Goal: Task Accomplishment & Management: Manage account settings

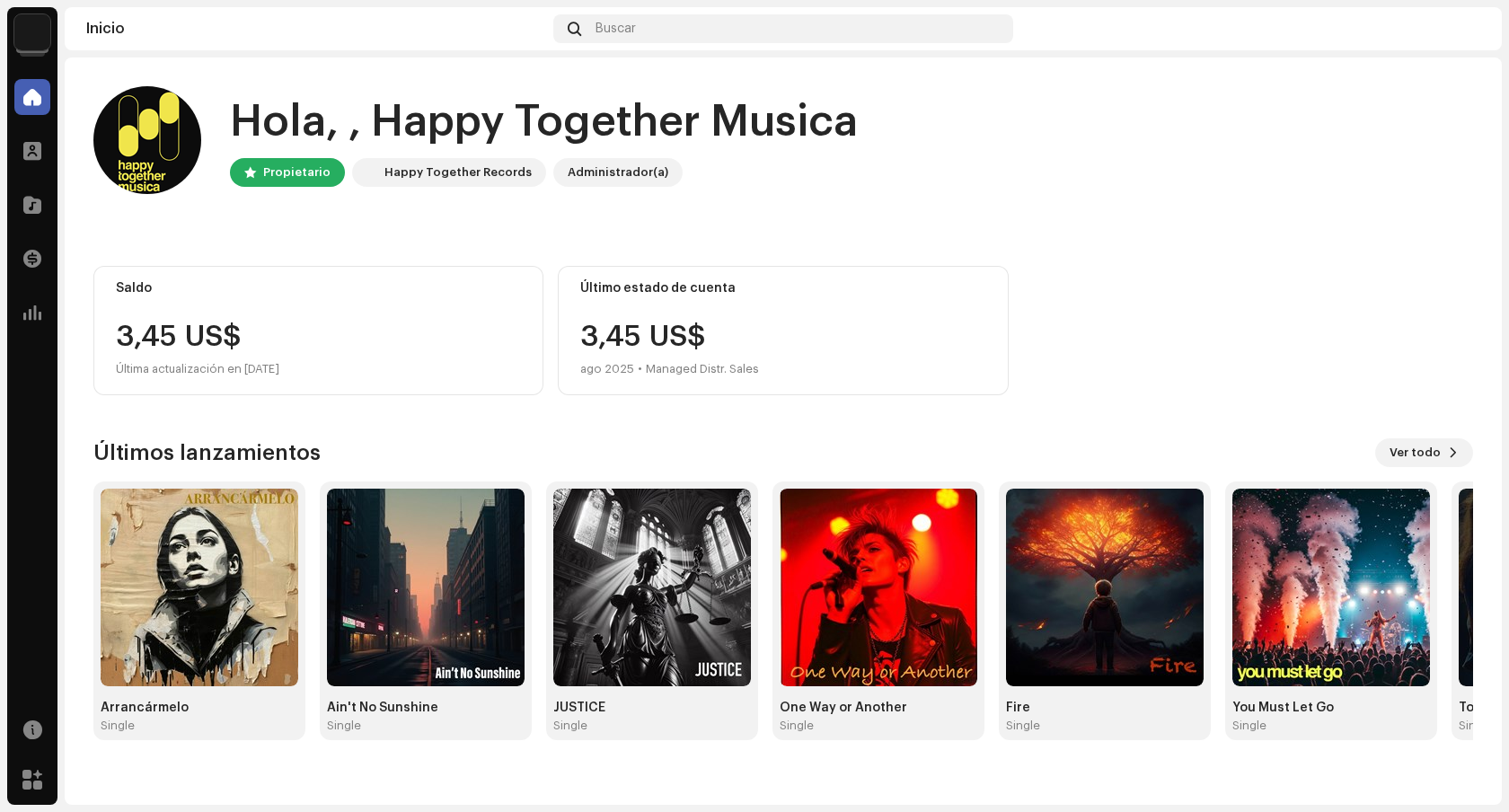
click at [43, 39] on img at bounding box center [32, 32] width 36 height 36
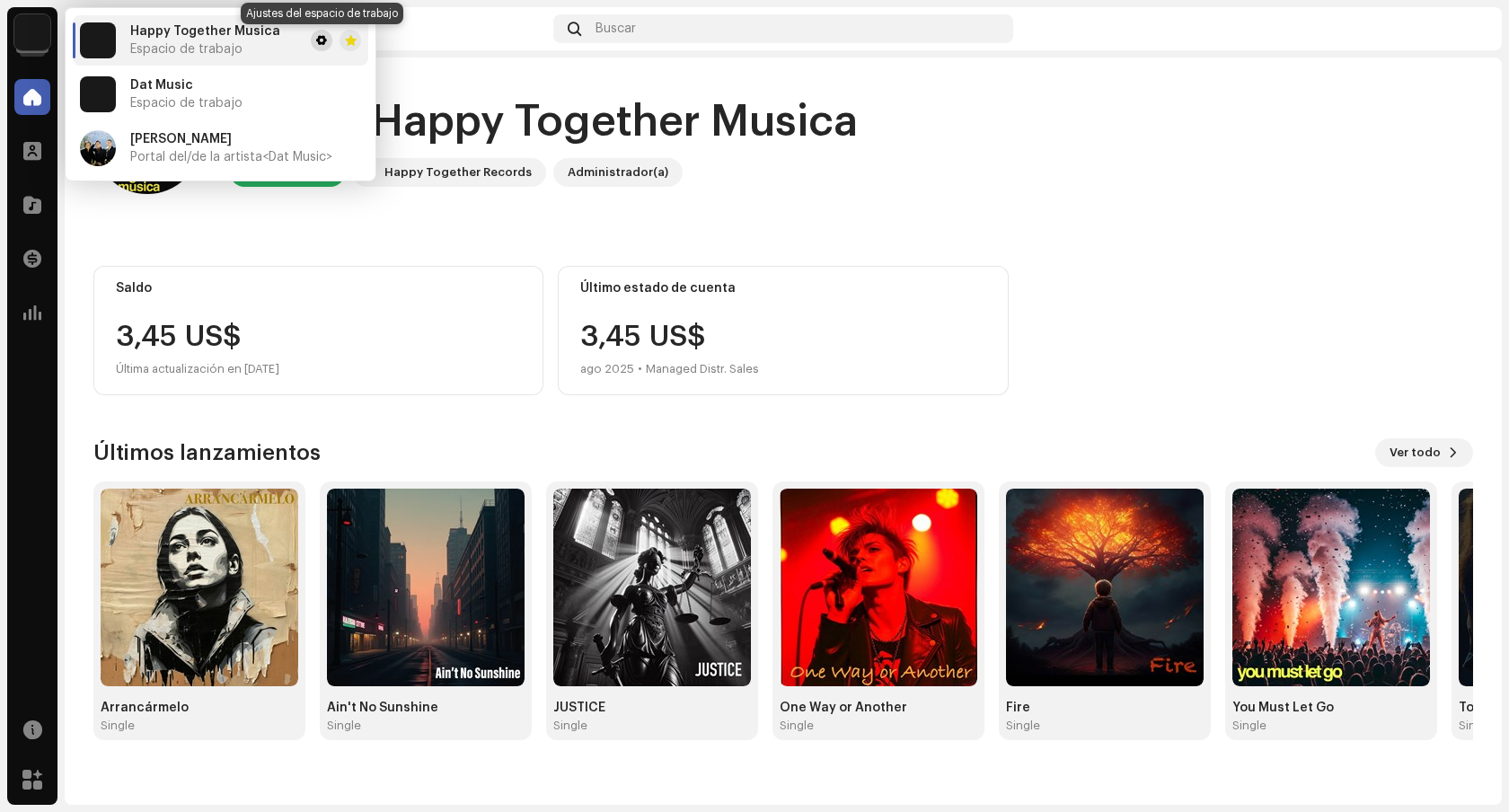
click at [318, 39] on span at bounding box center [322, 40] width 11 height 15
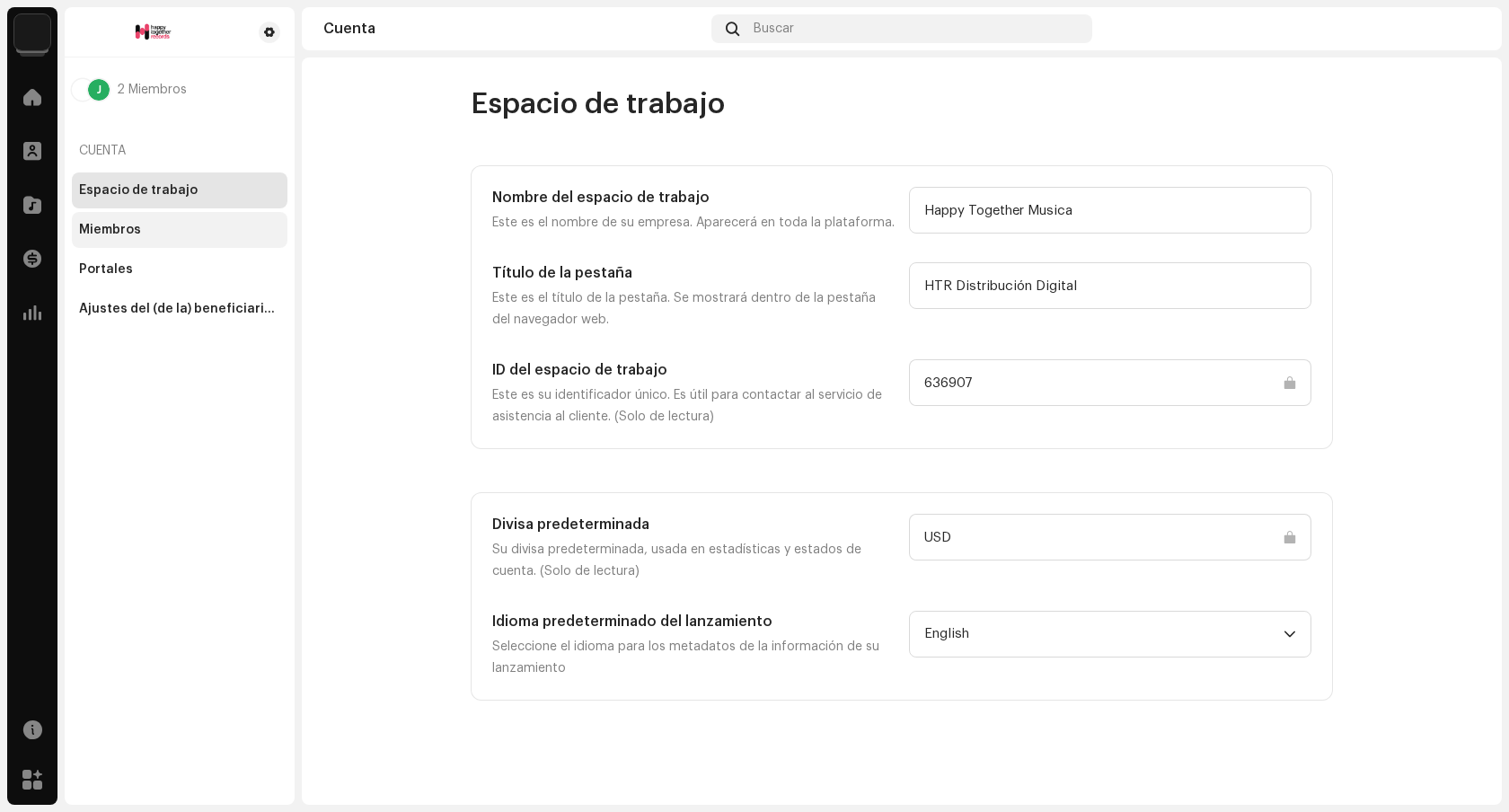
click at [156, 226] on div "Miembros" at bounding box center [179, 230] width 201 height 15
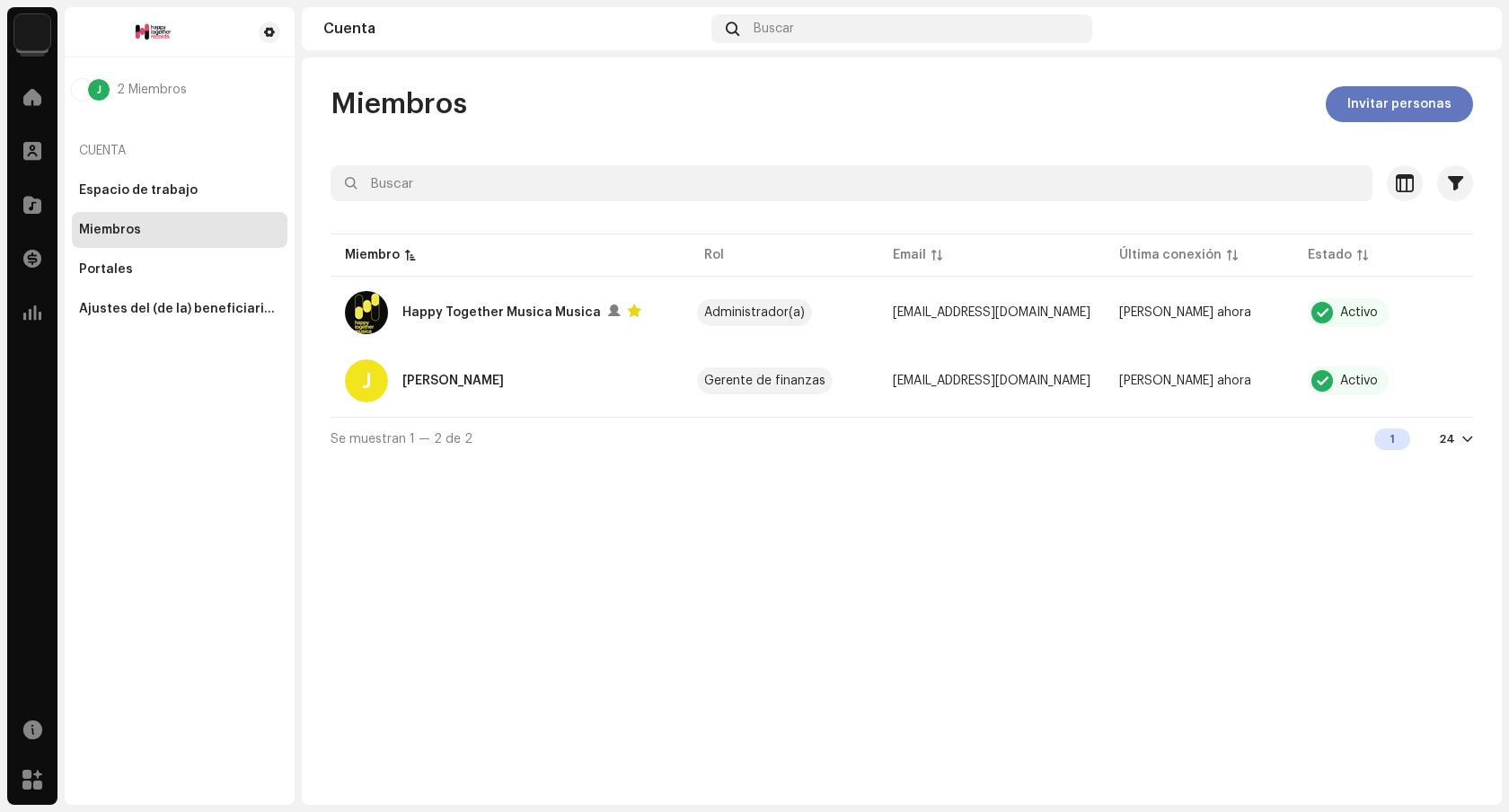
click at [1382, 106] on span "Invitar personas" at bounding box center [1400, 104] width 105 height 36
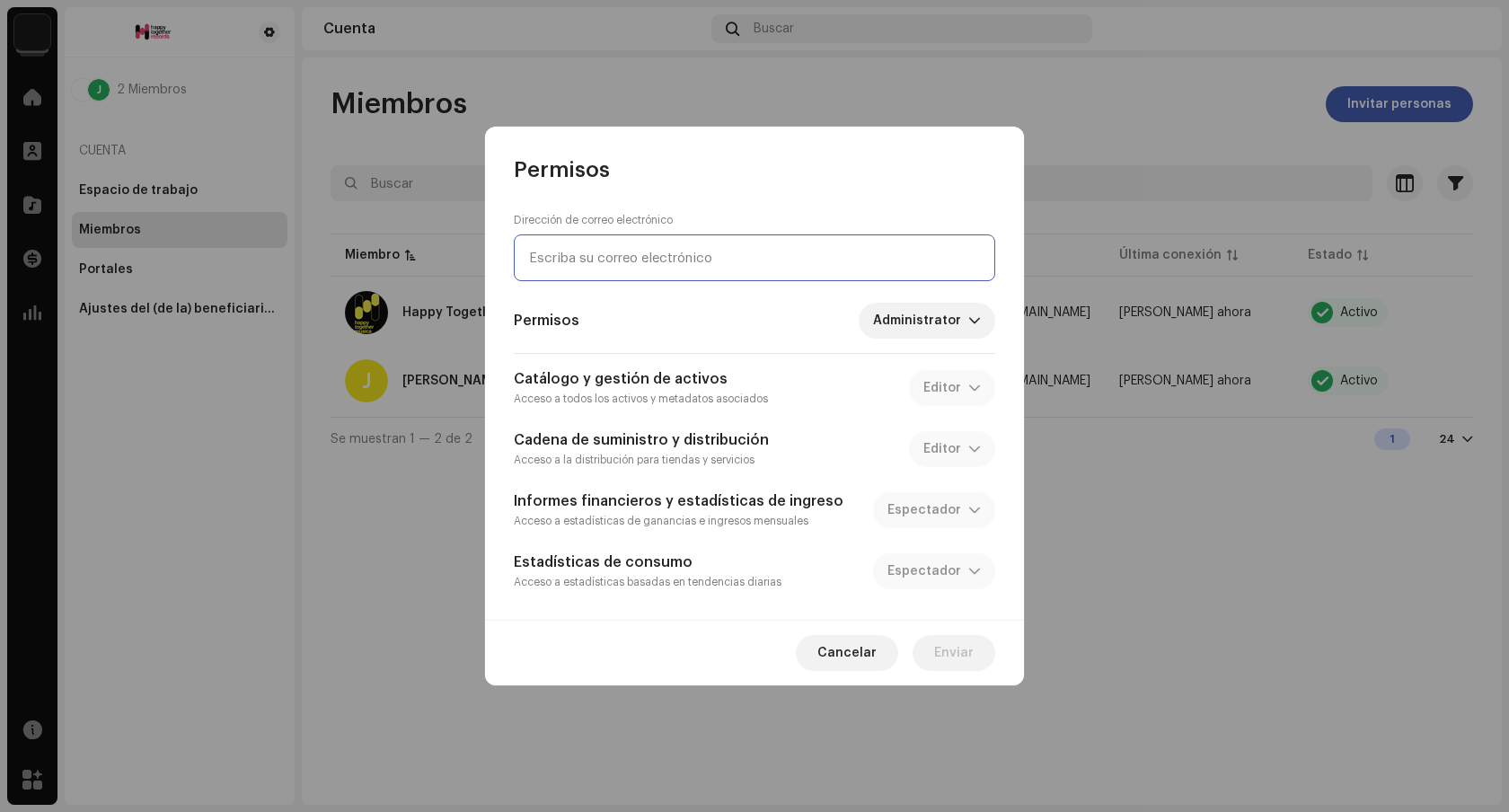
paste input "[EMAIL_ADDRESS][DOMAIN_NAME]"
type input "[EMAIL_ADDRESS][DOMAIN_NAME]"
click at [970, 324] on icon "dropdown trigger" at bounding box center [975, 321] width 13 height 13
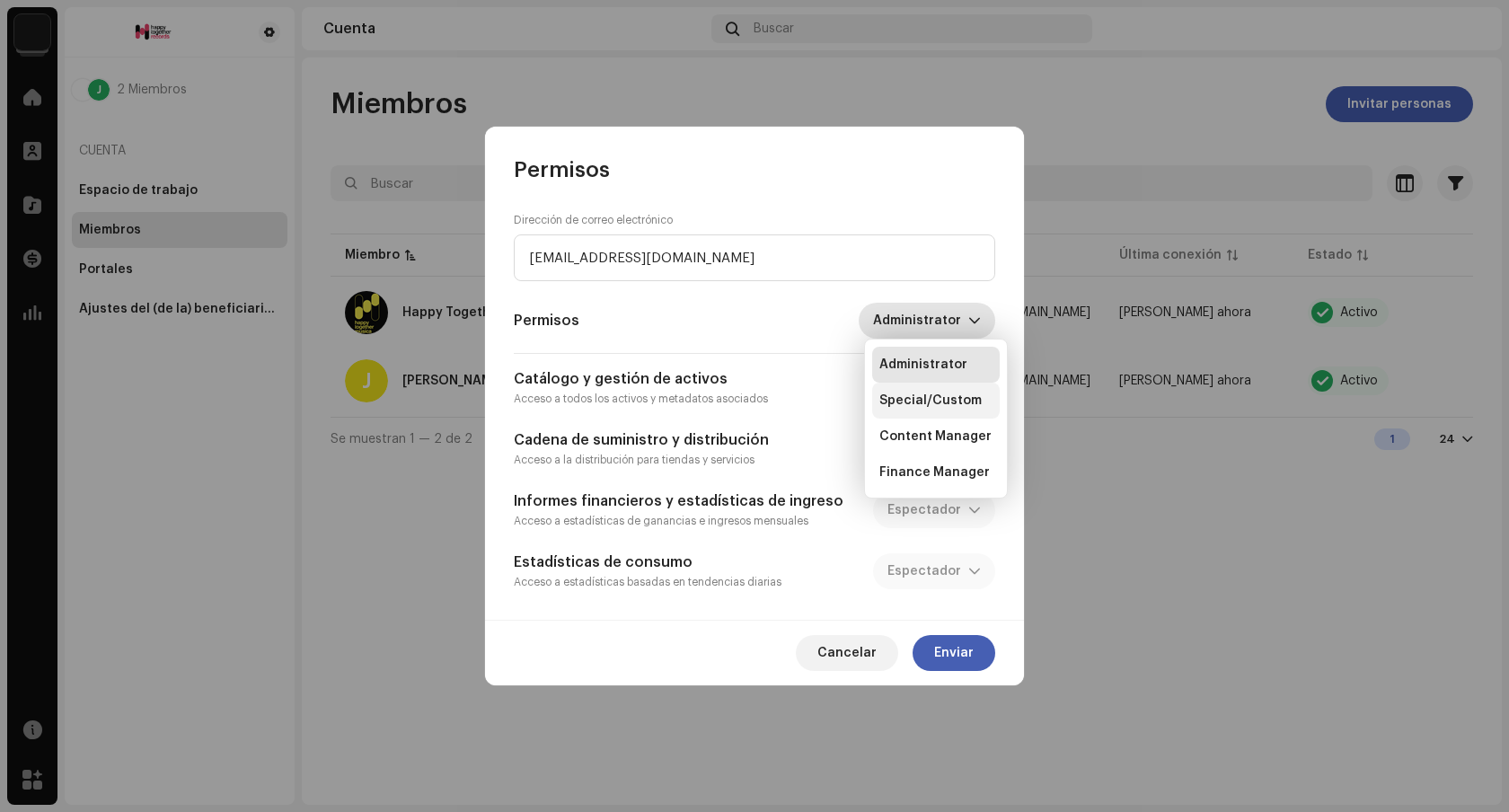
click at [956, 388] on li "Special/Custom" at bounding box center [935, 400] width 128 height 36
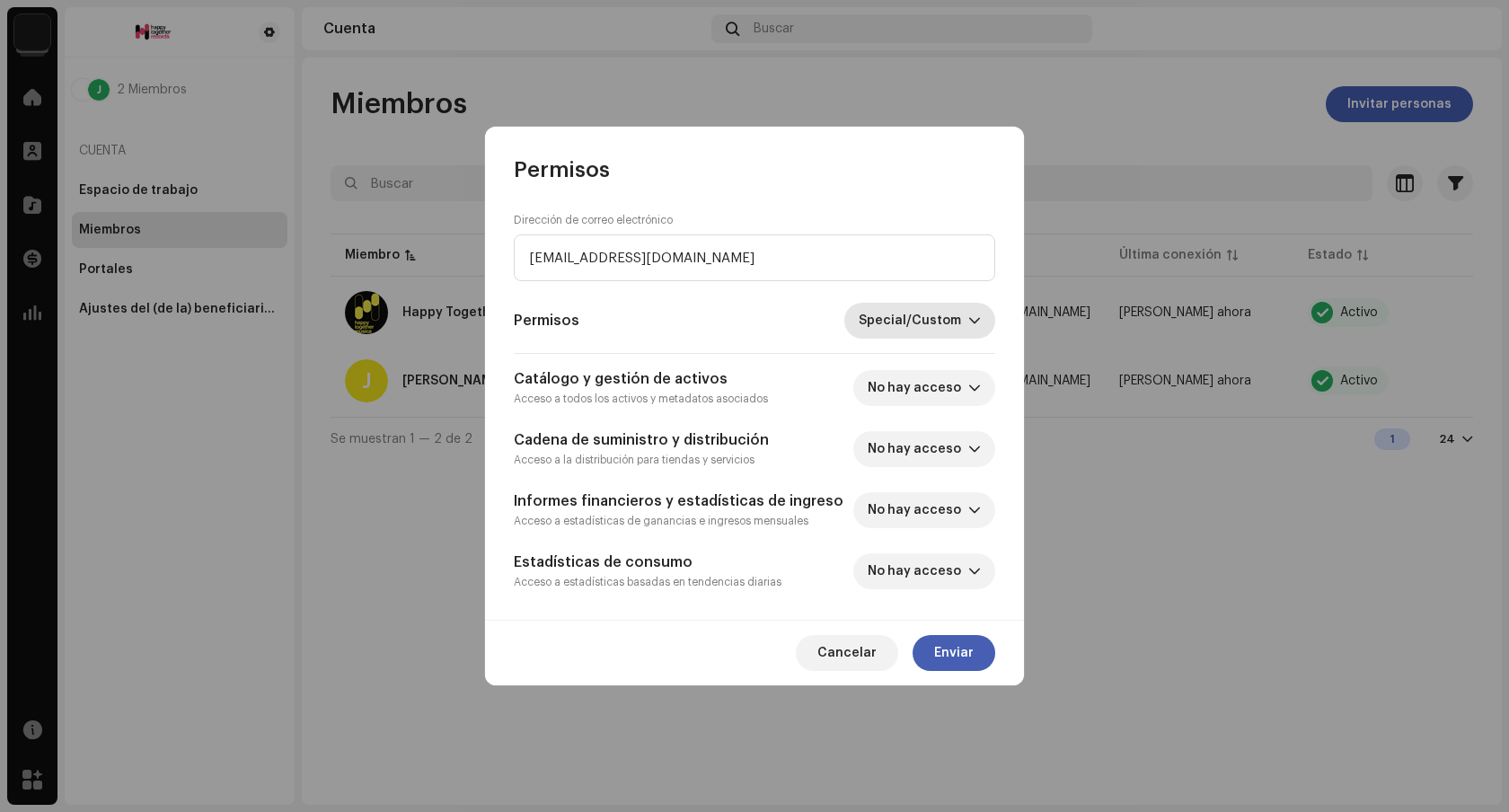
click at [941, 317] on span "Special/Custom" at bounding box center [913, 320] width 109 height 36
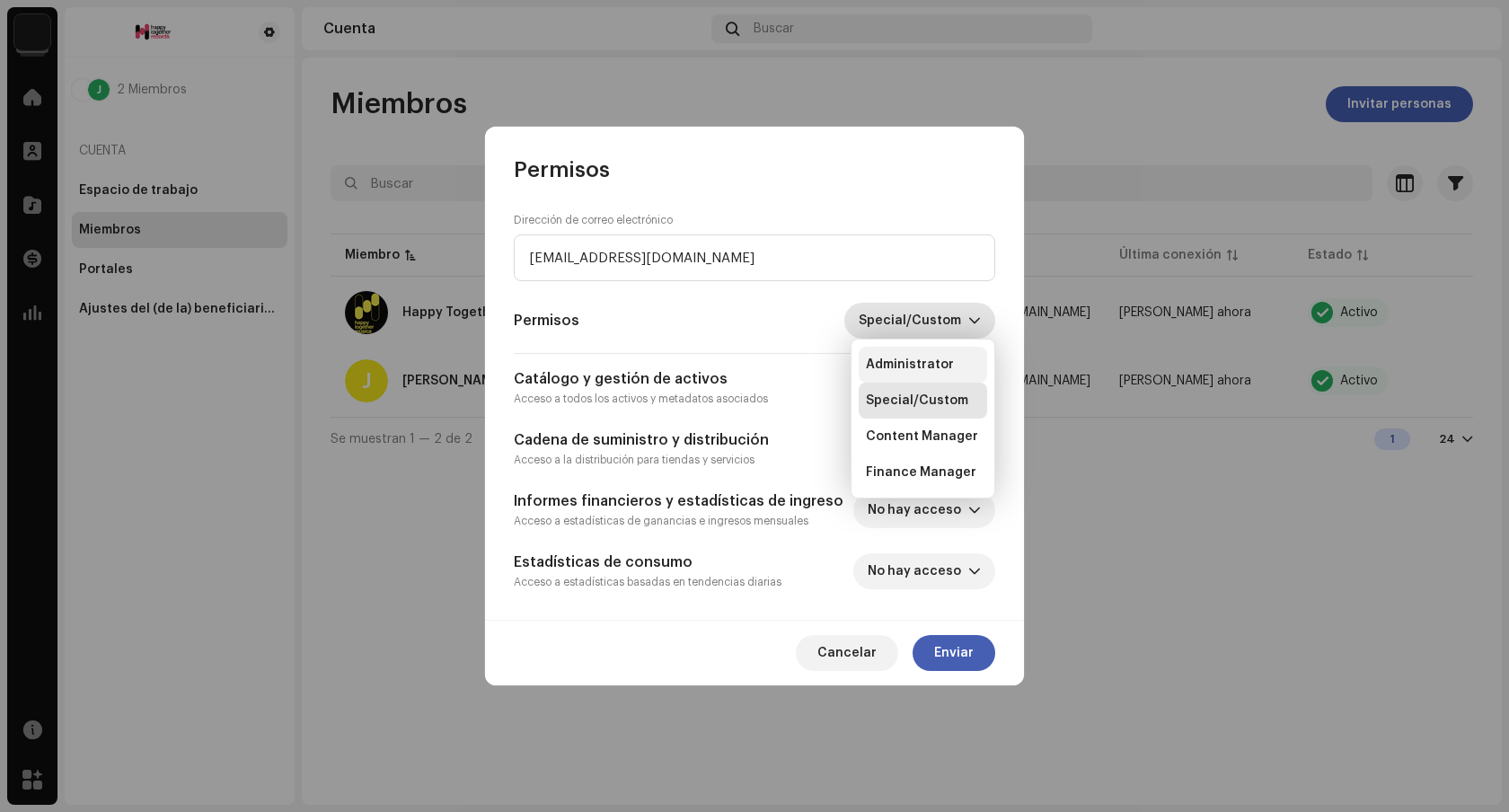
click at [933, 365] on span "Administrator" at bounding box center [911, 365] width 88 height 18
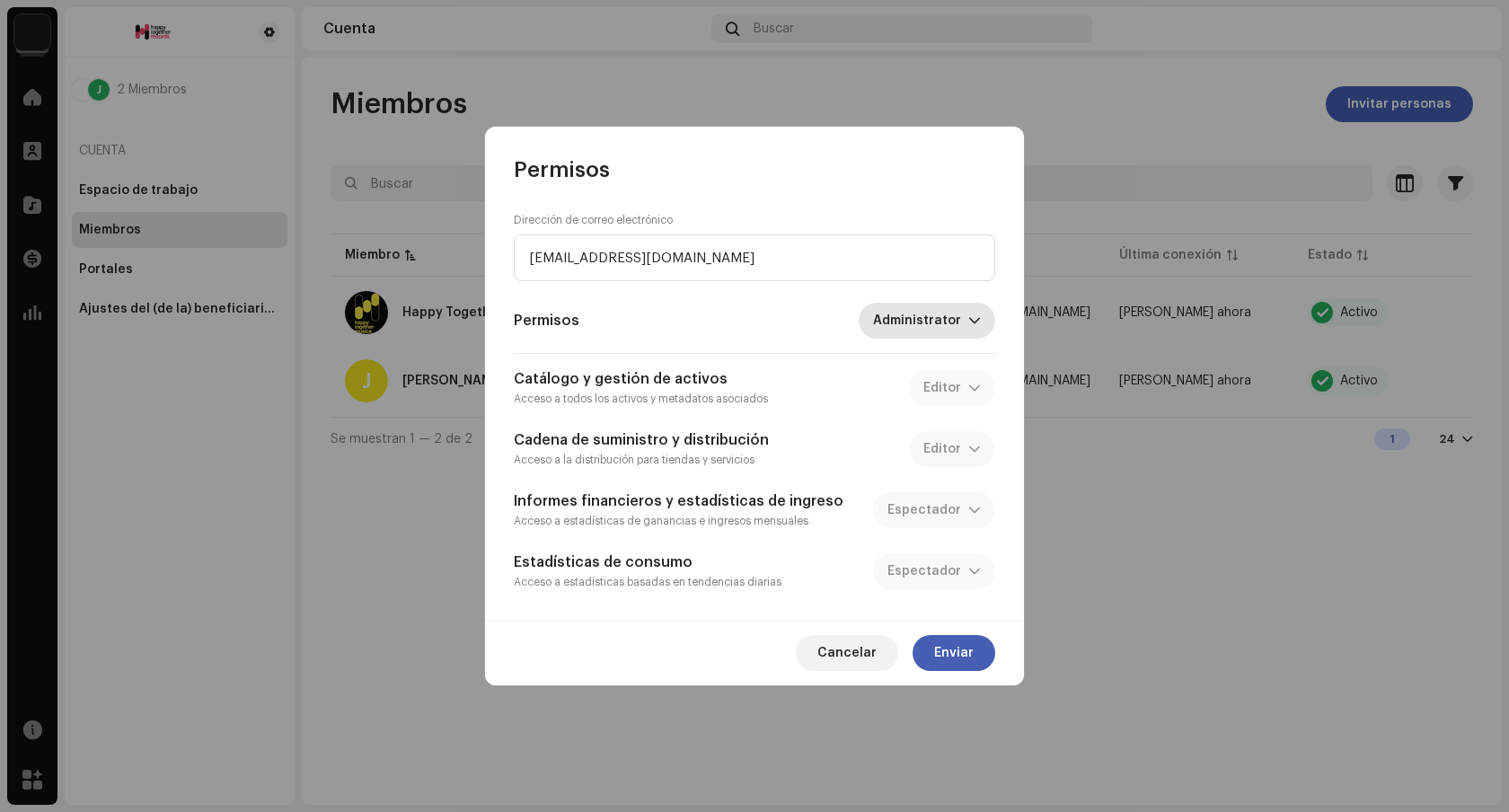
click at [940, 317] on span "Administrator" at bounding box center [921, 320] width 95 height 36
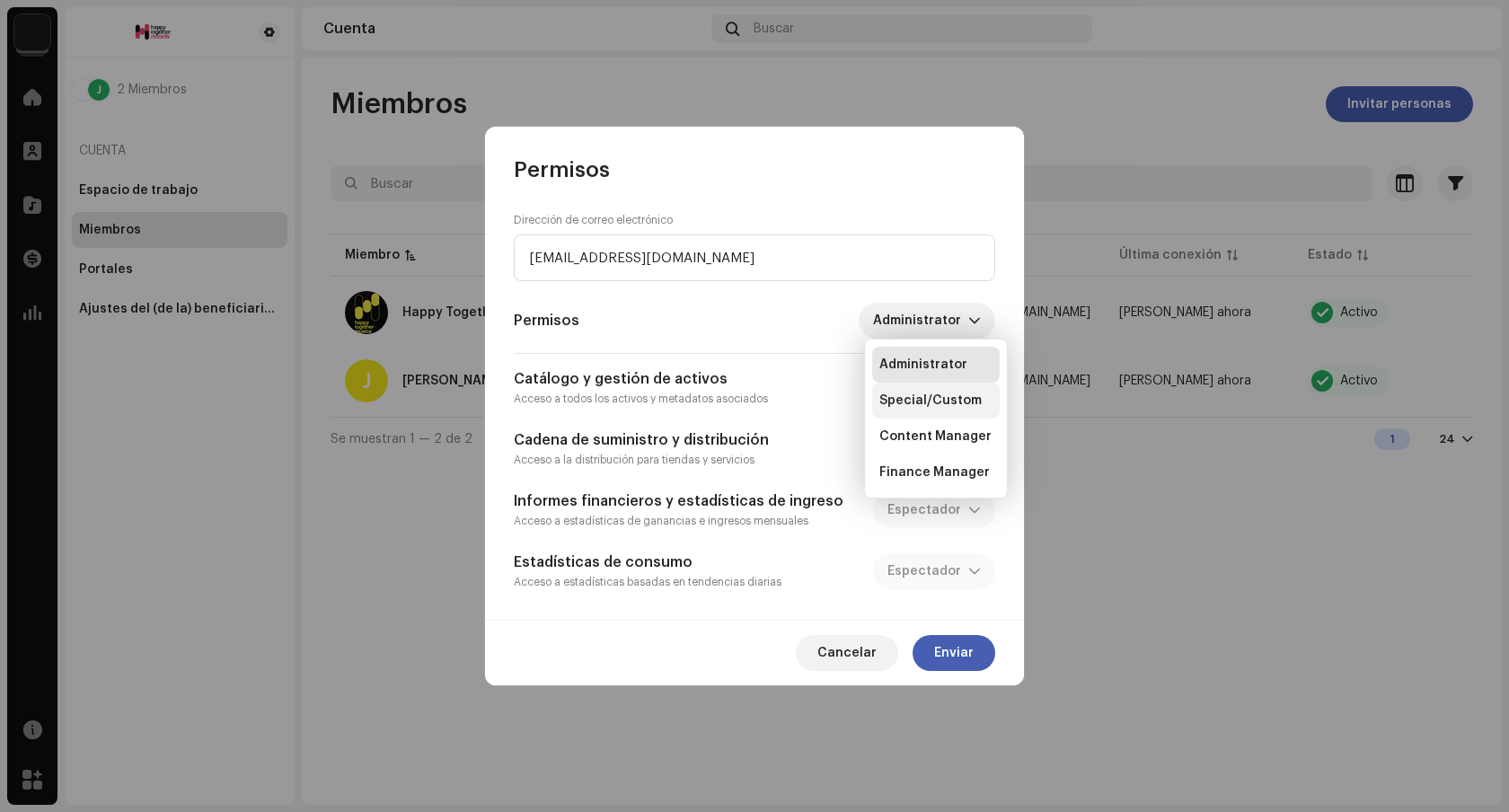
click at [936, 401] on span "Special/Custom" at bounding box center [931, 401] width 103 height 18
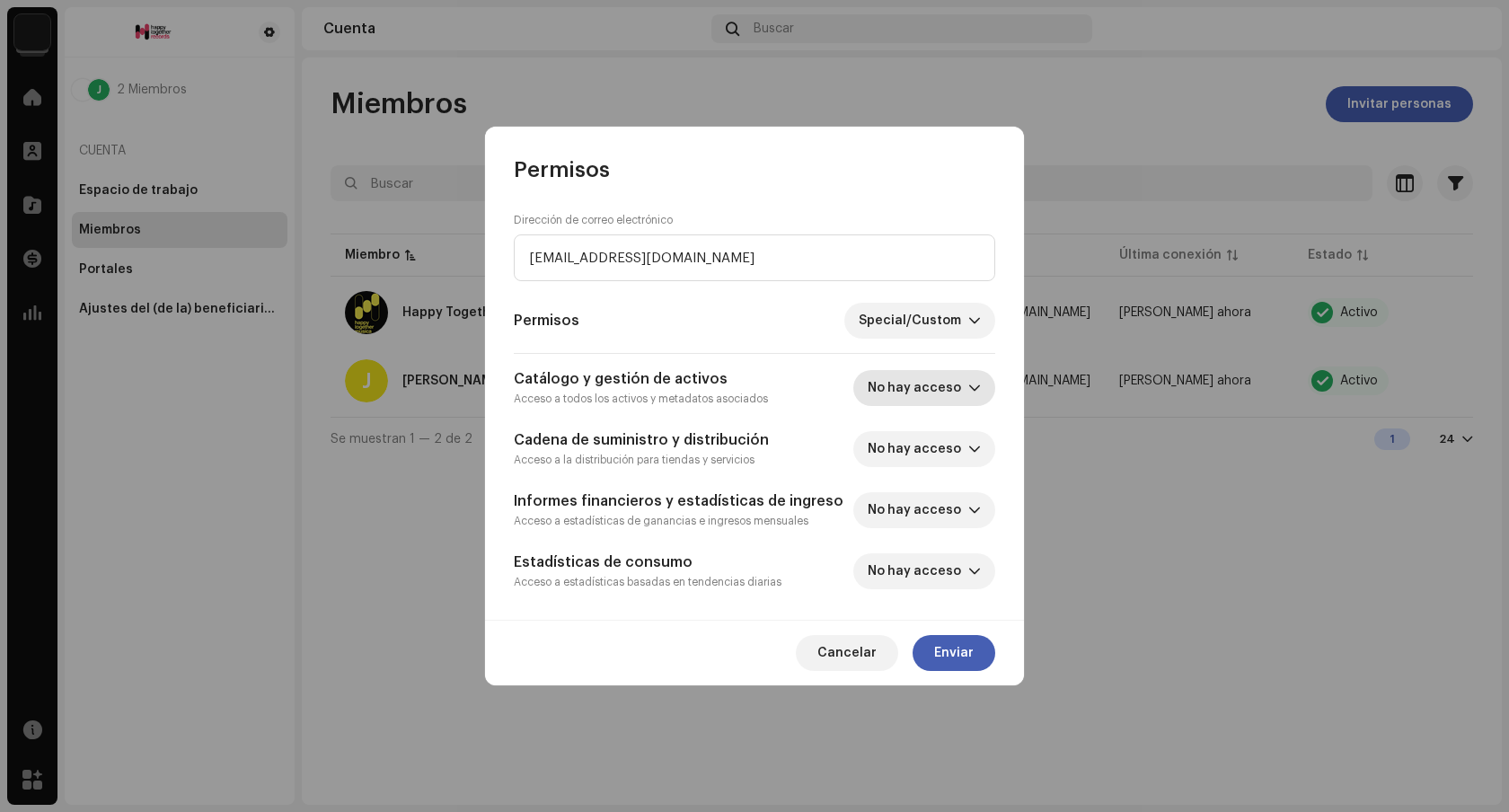
click at [969, 391] on icon "dropdown trigger" at bounding box center [975, 388] width 13 height 13
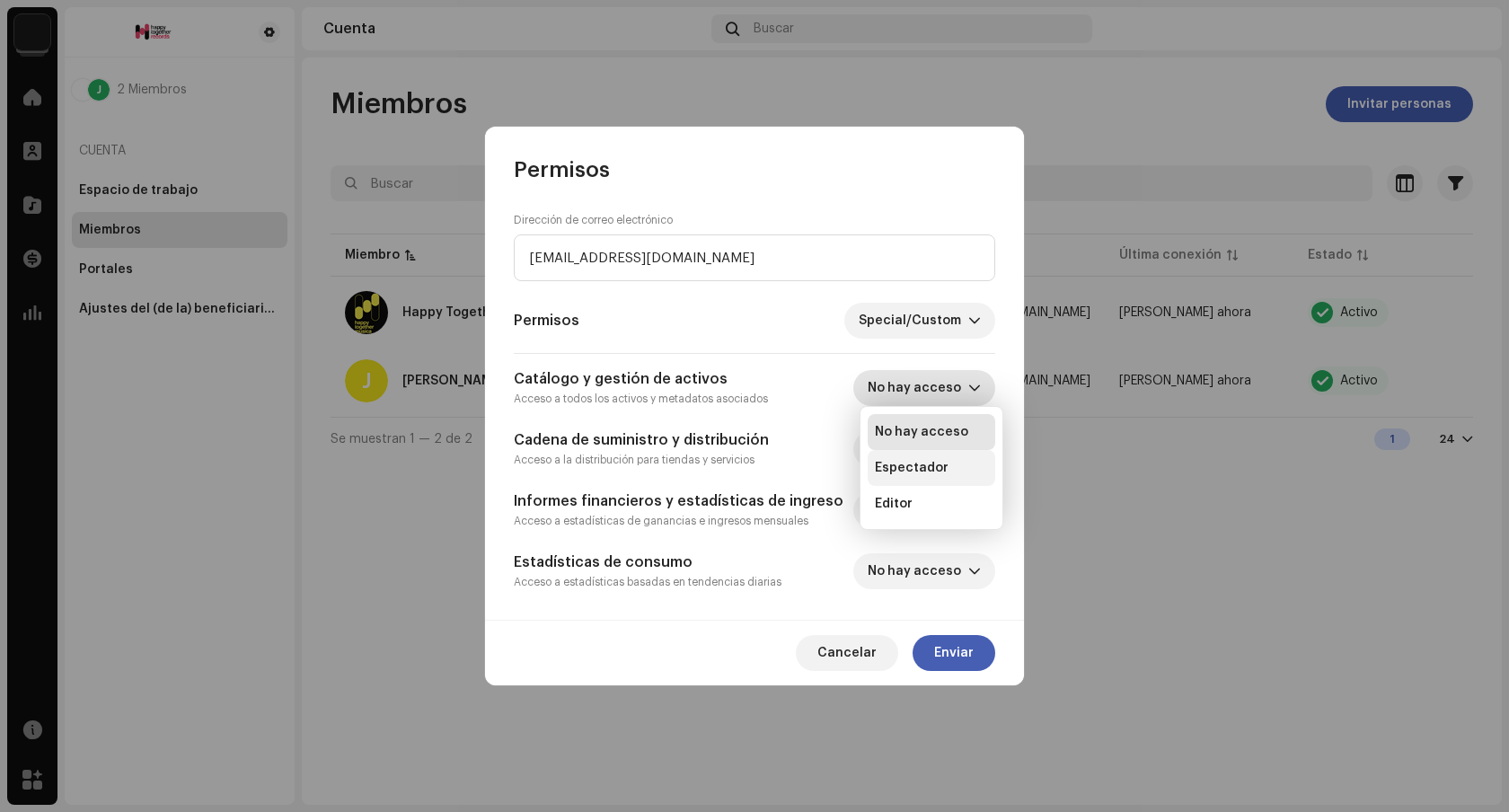
click at [933, 469] on span "Espectador" at bounding box center [911, 468] width 73 height 18
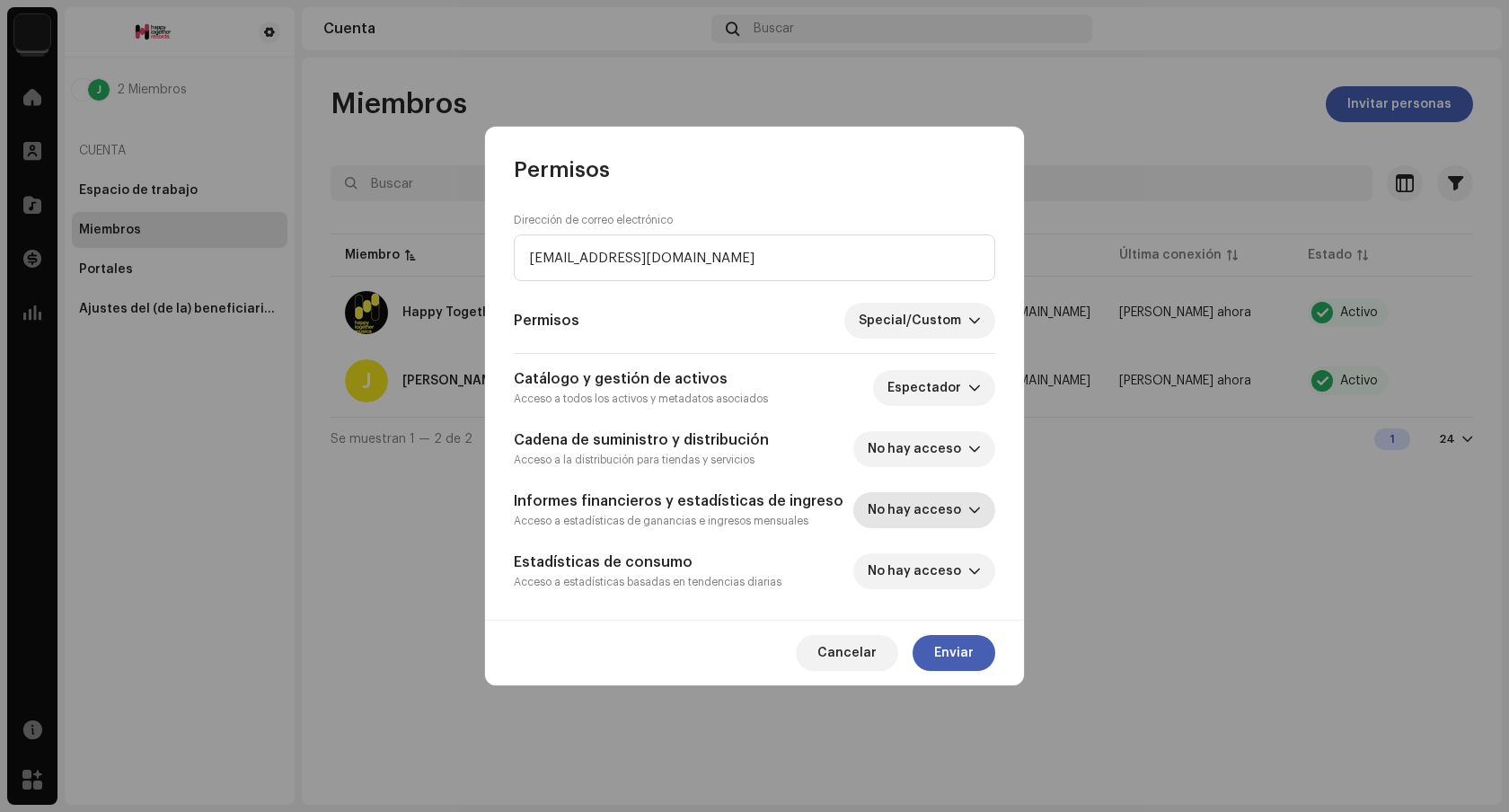
click at [945, 506] on span "No hay acceso" at bounding box center [919, 509] width 101 height 36
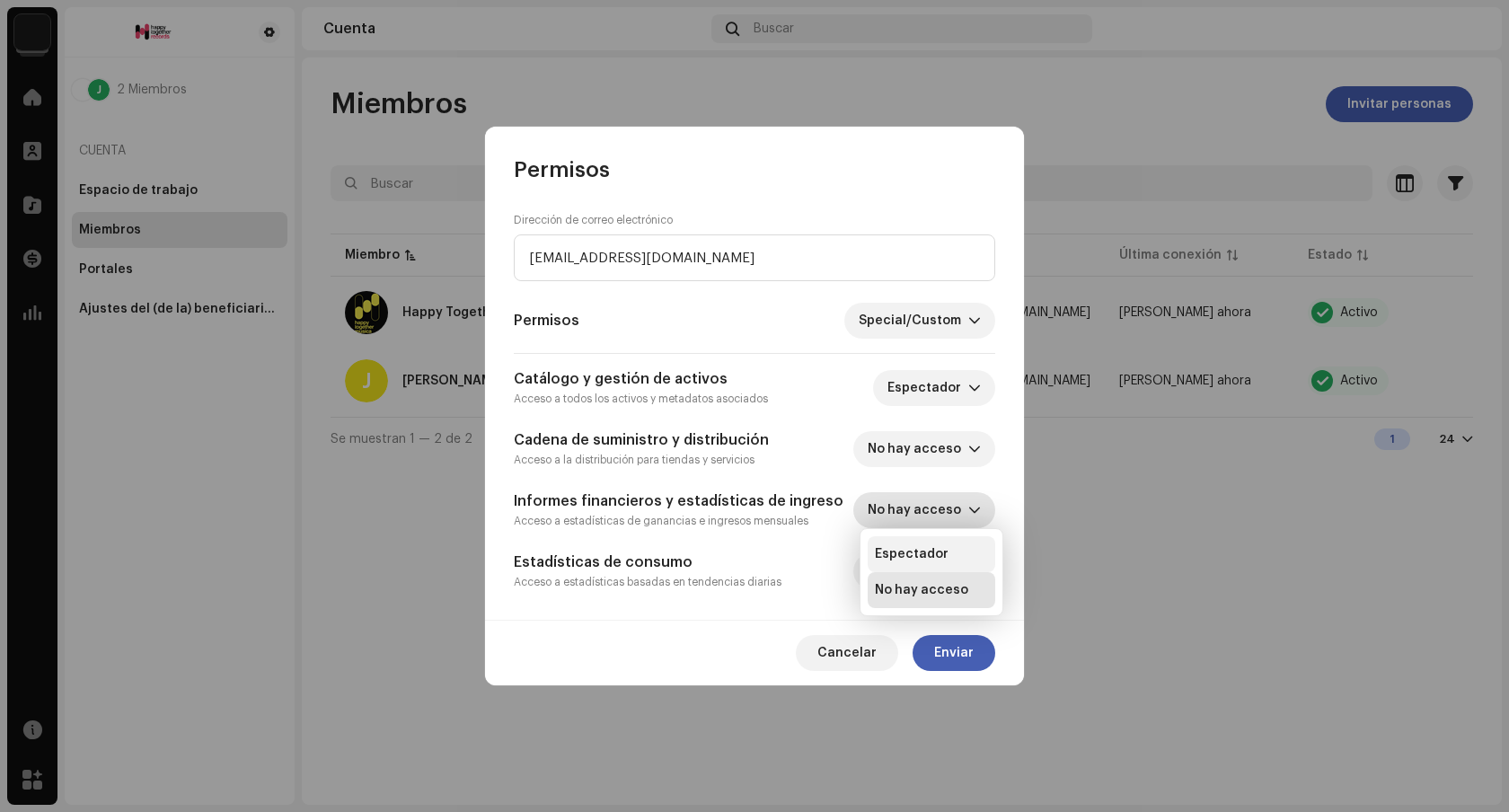
click at [942, 554] on span "Espectador" at bounding box center [911, 554] width 73 height 18
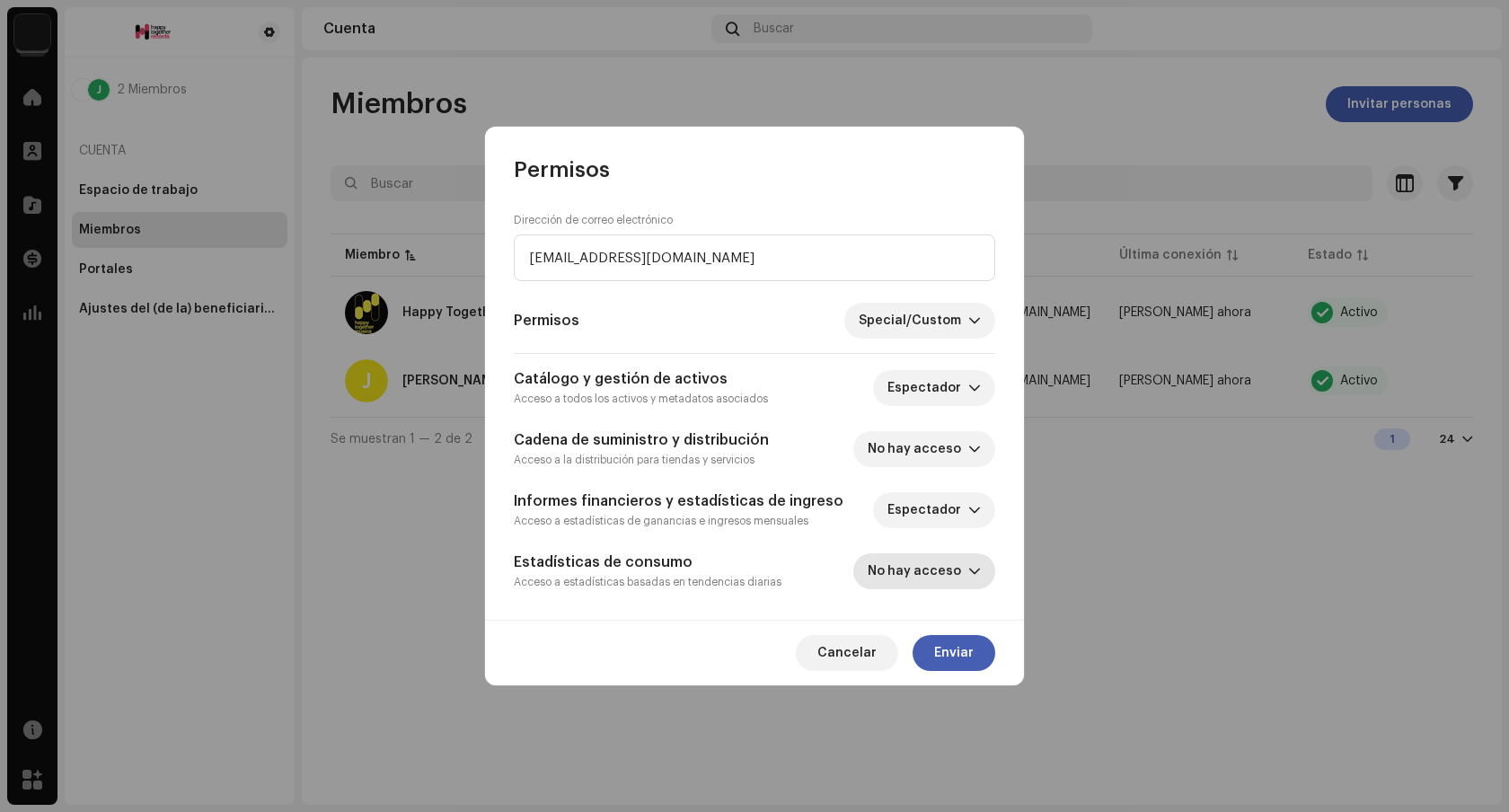
click at [941, 574] on span "No hay acceso" at bounding box center [919, 571] width 101 height 36
click at [930, 613] on span "Espectador" at bounding box center [911, 616] width 73 height 18
click at [937, 322] on span "Special/Custom" at bounding box center [913, 320] width 109 height 36
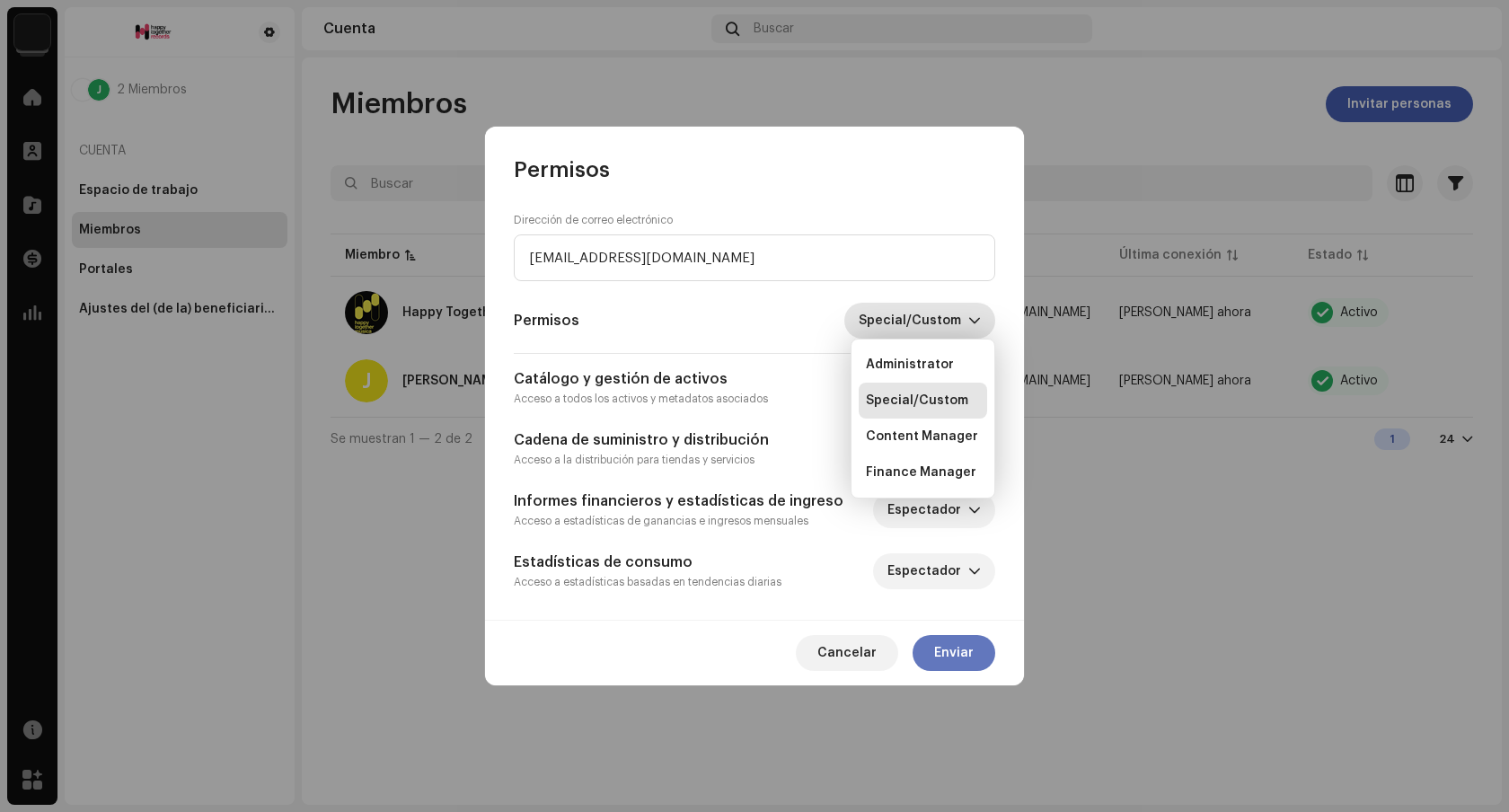
click at [951, 656] on span "Enviar" at bounding box center [954, 652] width 39 height 36
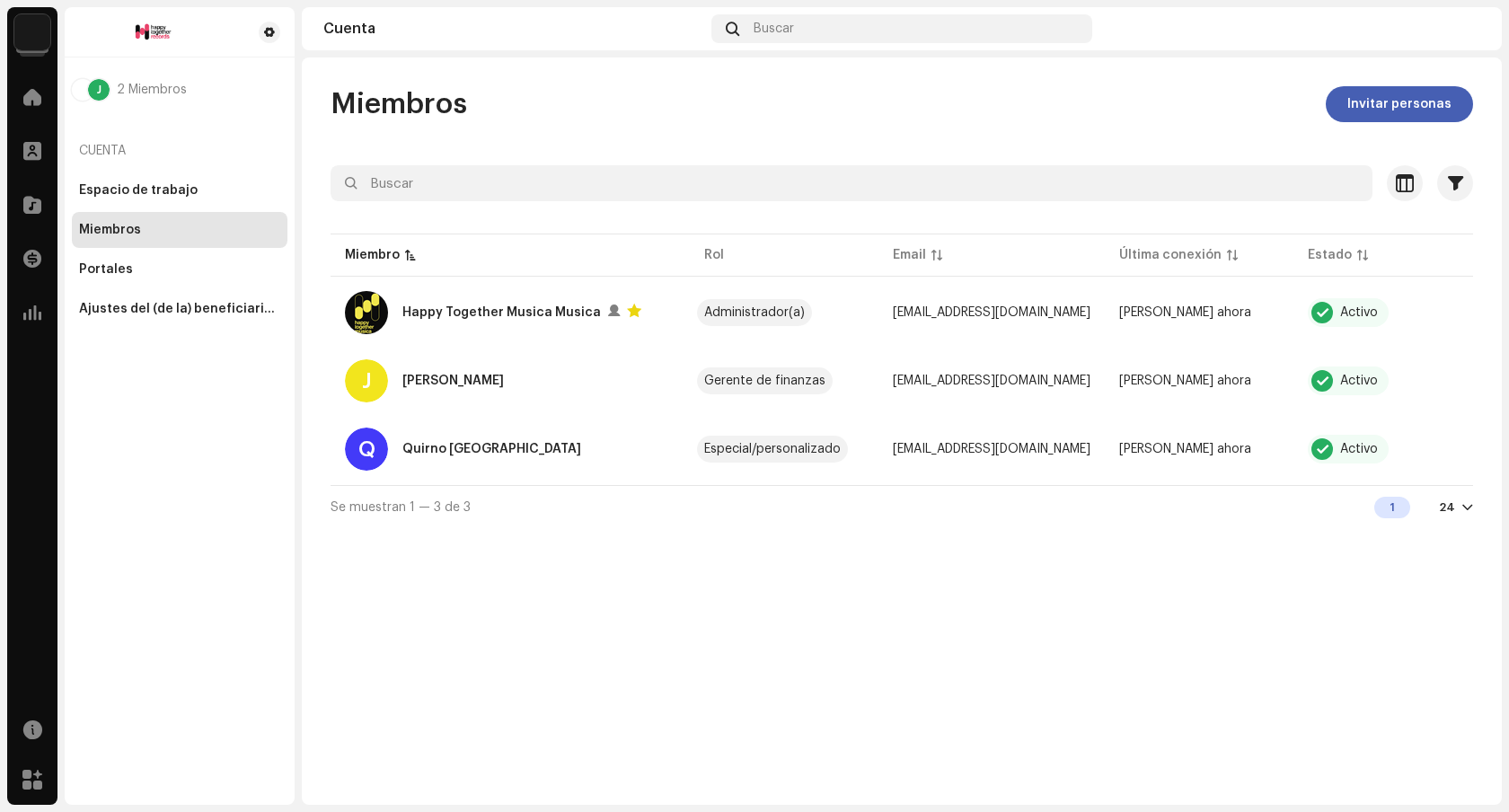
click at [1465, 36] on img at bounding box center [1466, 28] width 28 height 28
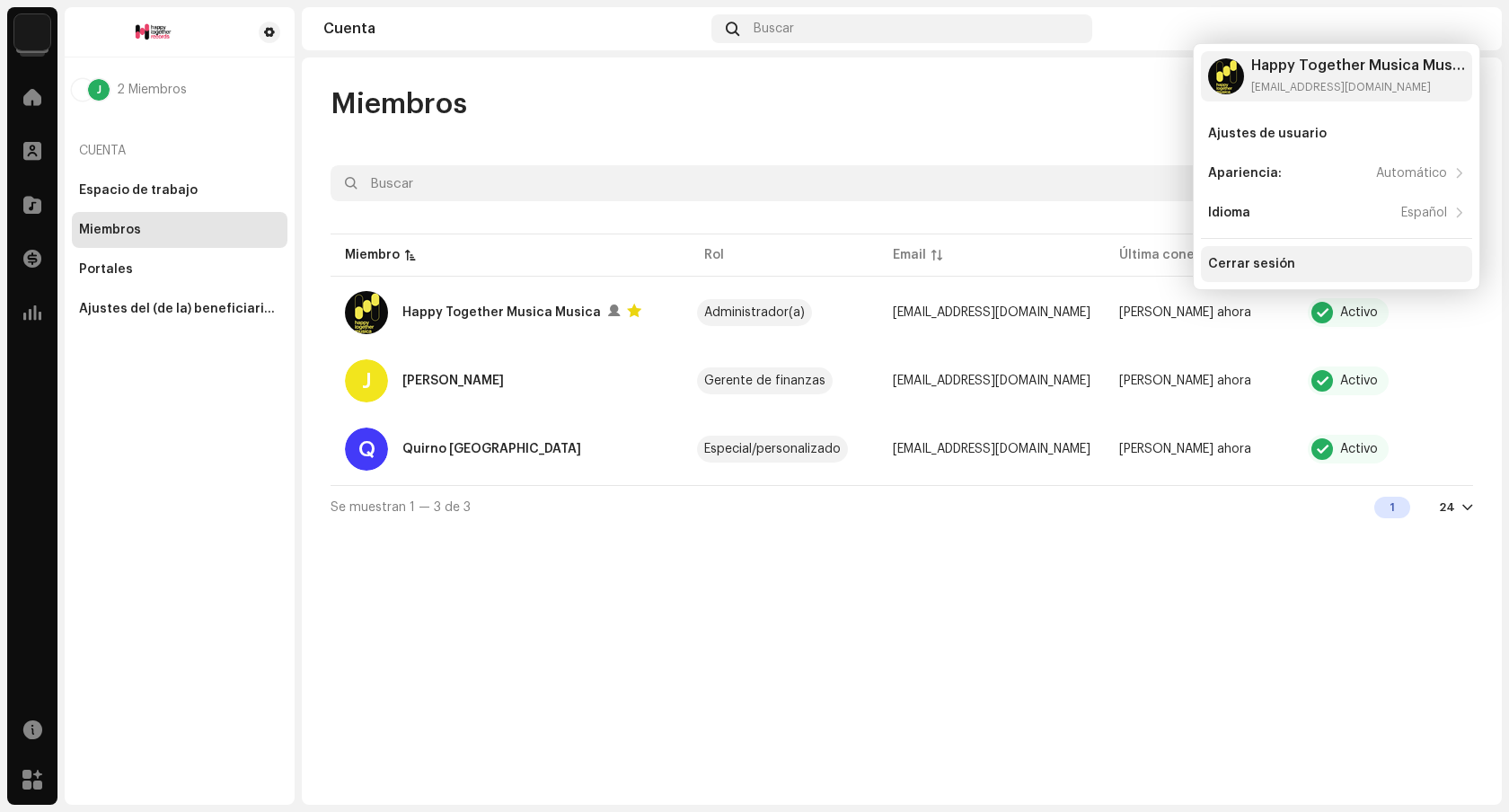
click at [1272, 265] on div "Cerrar sesión" at bounding box center [1251, 264] width 87 height 15
